Goal: Task Accomplishment & Management: Manage account settings

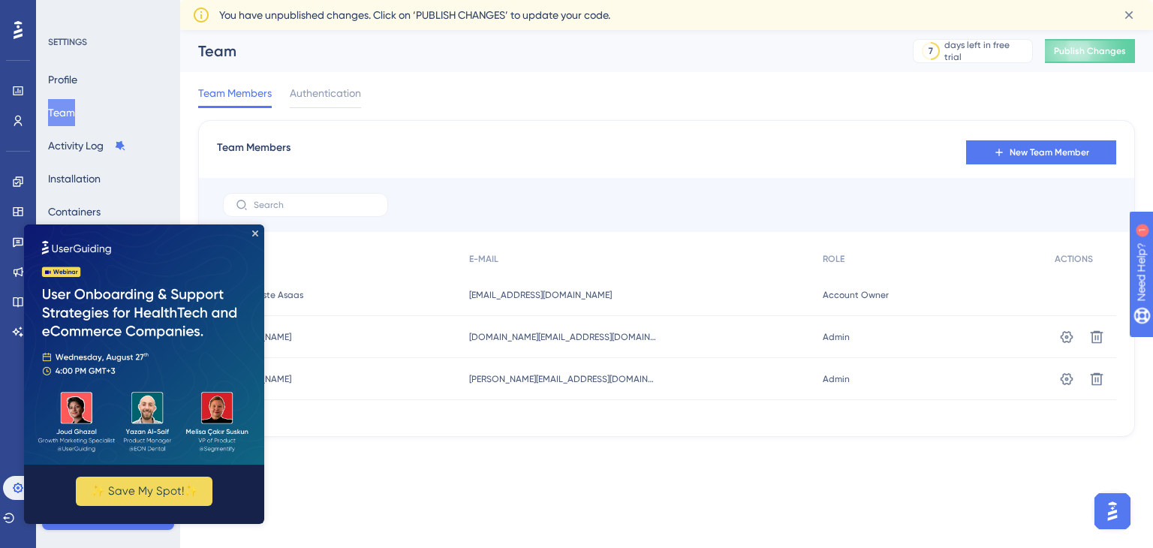
click at [259, 232] on img at bounding box center [144, 344] width 240 height 240
click at [250, 235] on img at bounding box center [144, 344] width 240 height 240
click at [253, 230] on icon "Close Preview" at bounding box center [255, 233] width 6 height 6
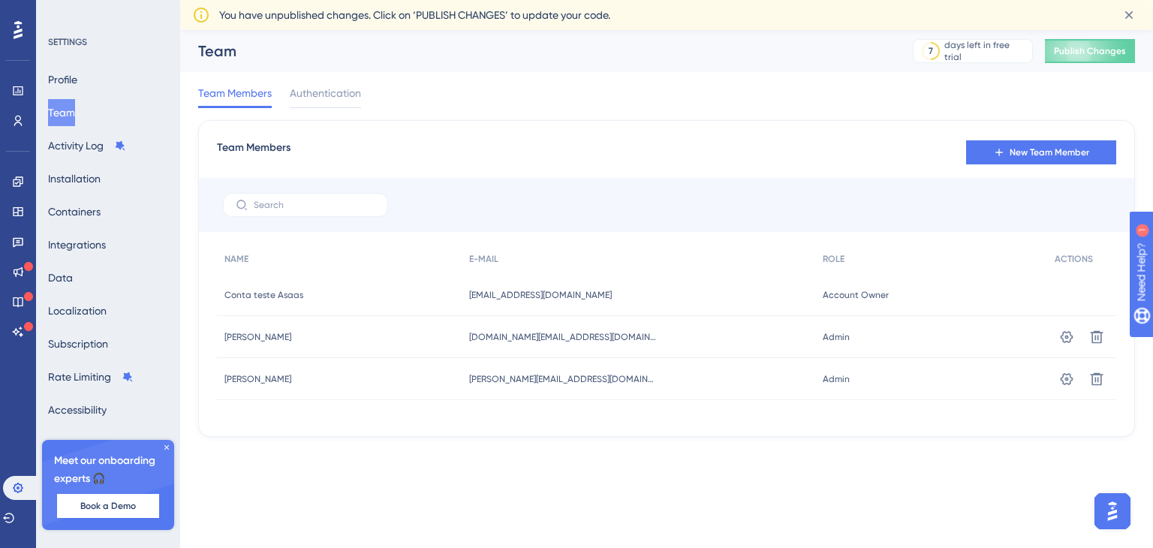
click at [971, 18] on div "You have unpublished changes. Click on ‘PUBLISH CHANGES’ to update your code." at bounding box center [663, 15] width 889 height 18
click at [1055, 50] on span "Publish Changes" at bounding box center [1090, 51] width 72 height 12
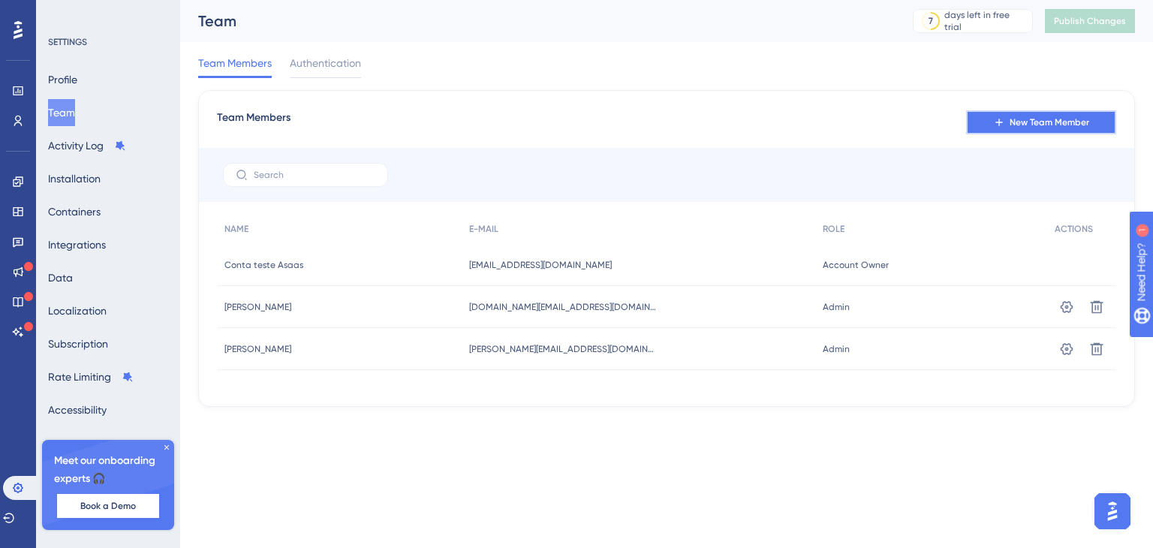
click at [1003, 123] on icon at bounding box center [999, 122] width 12 height 12
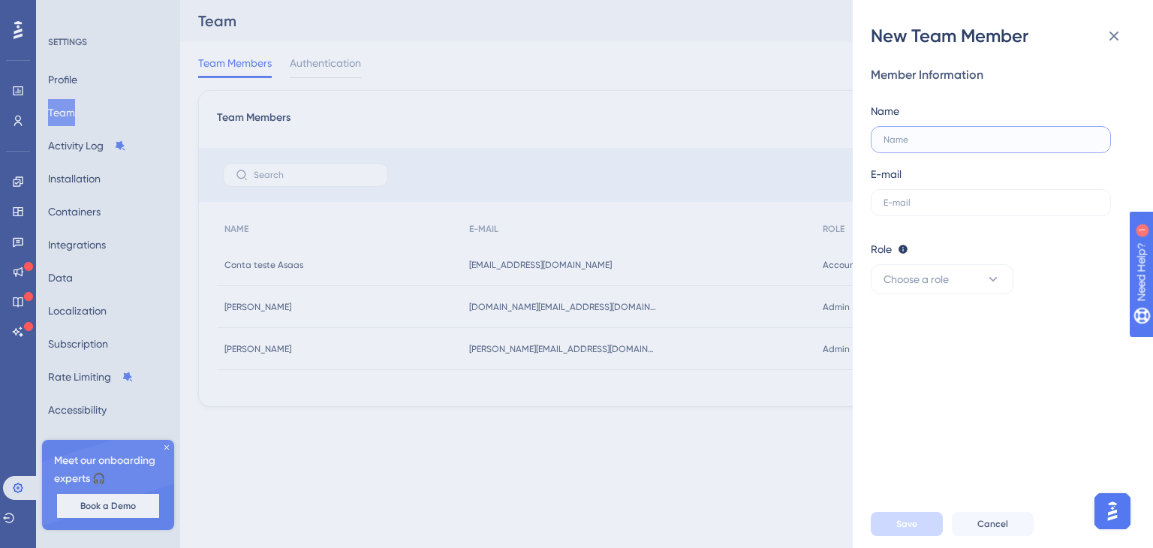
click at [973, 139] on input "text" at bounding box center [990, 139] width 215 height 11
type input "[PERSON_NAME]"
click at [952, 203] on input "text" at bounding box center [990, 202] width 215 height 11
paste input "[PERSON_NAME][EMAIL_ADDRESS][DOMAIN_NAME]"
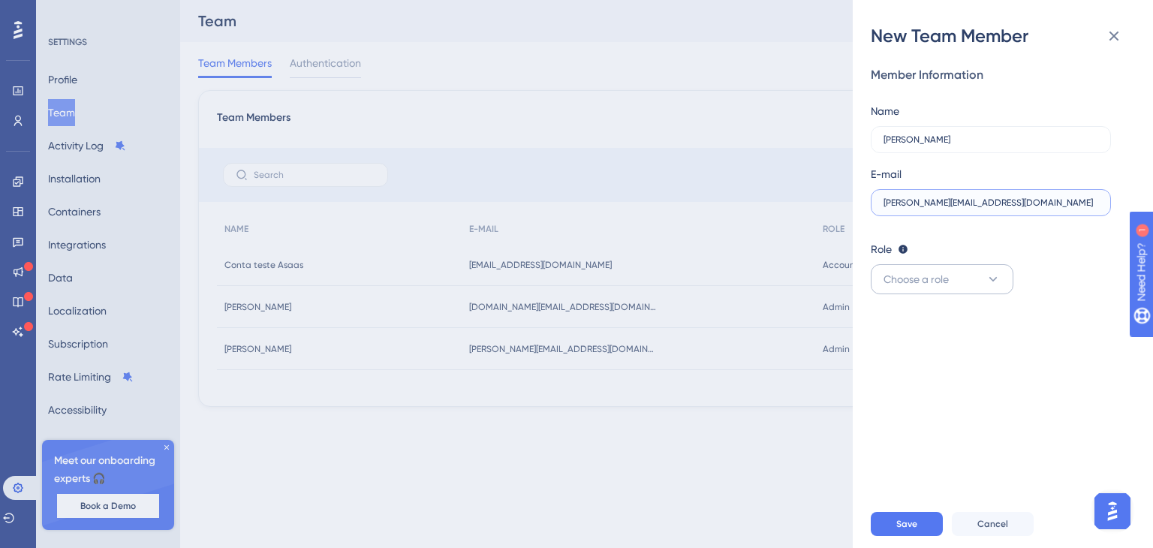
type input "[PERSON_NAME][EMAIL_ADDRESS][DOMAIN_NAME]"
click at [981, 287] on button "Choose a role" at bounding box center [942, 279] width 143 height 30
click at [940, 316] on div "Admin Admin" at bounding box center [941, 325] width 99 height 30
click at [908, 525] on span "Save" at bounding box center [906, 524] width 21 height 12
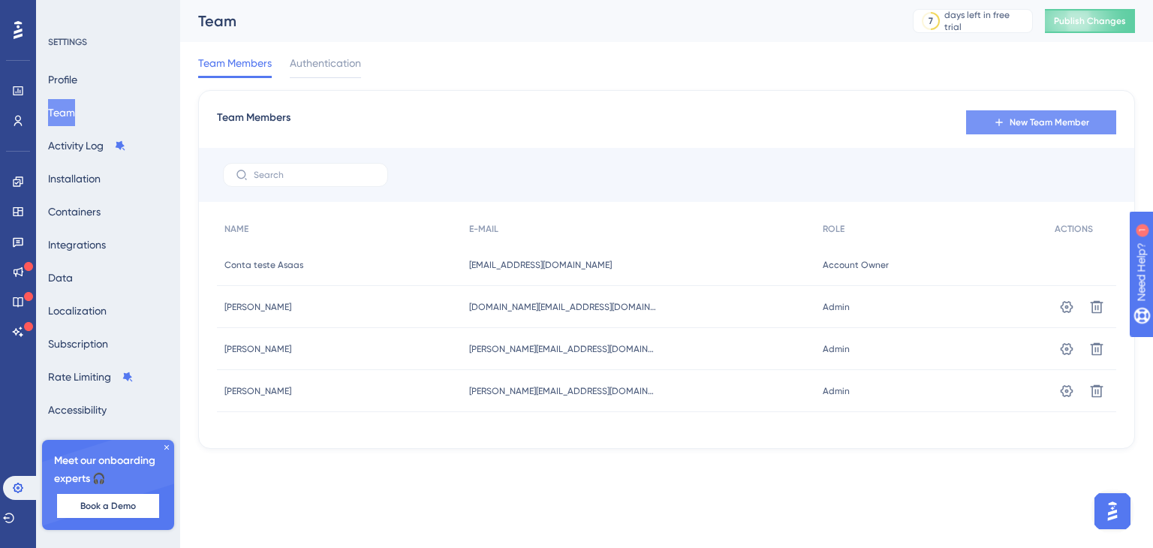
click at [1048, 125] on span "New Team Member" at bounding box center [1050, 122] width 80 height 12
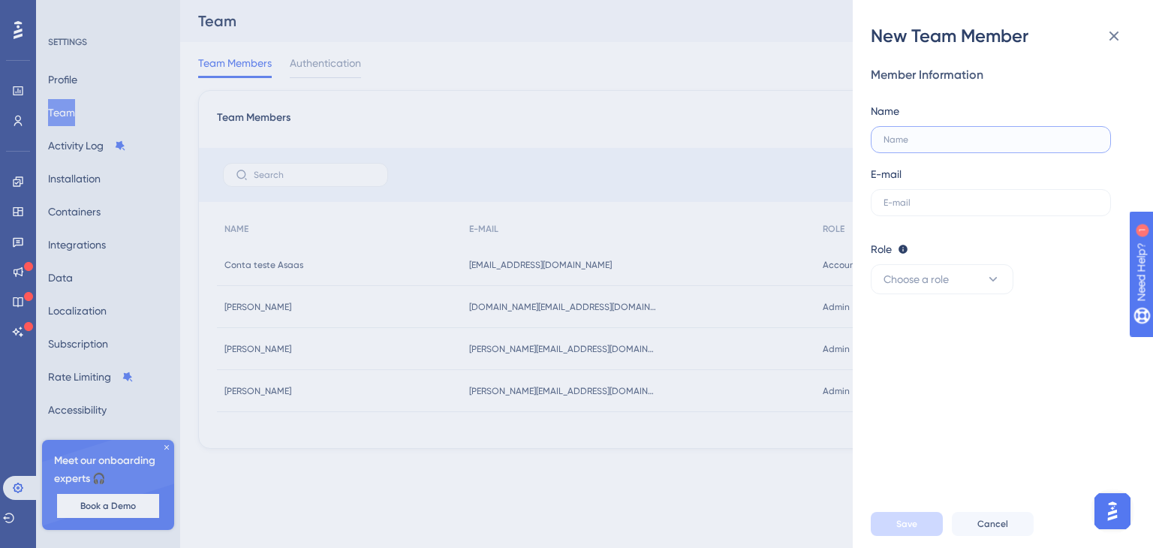
click at [1003, 143] on input "text" at bounding box center [990, 139] width 215 height 11
type input "Aline"
